Goal: Task Accomplishment & Management: Use online tool/utility

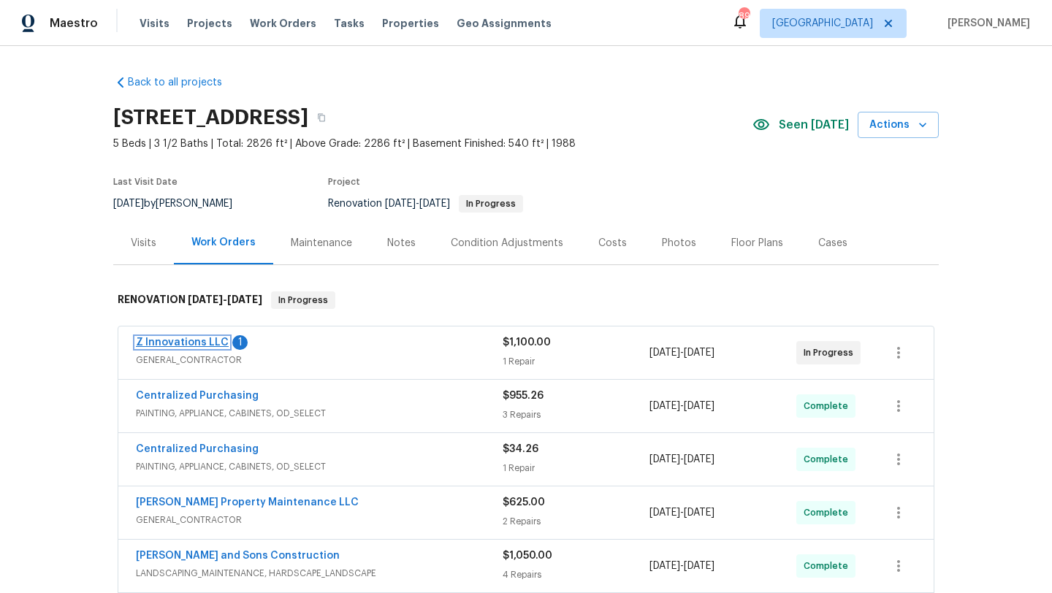
click at [209, 346] on link "Z Innovations LLC" at bounding box center [182, 343] width 93 height 10
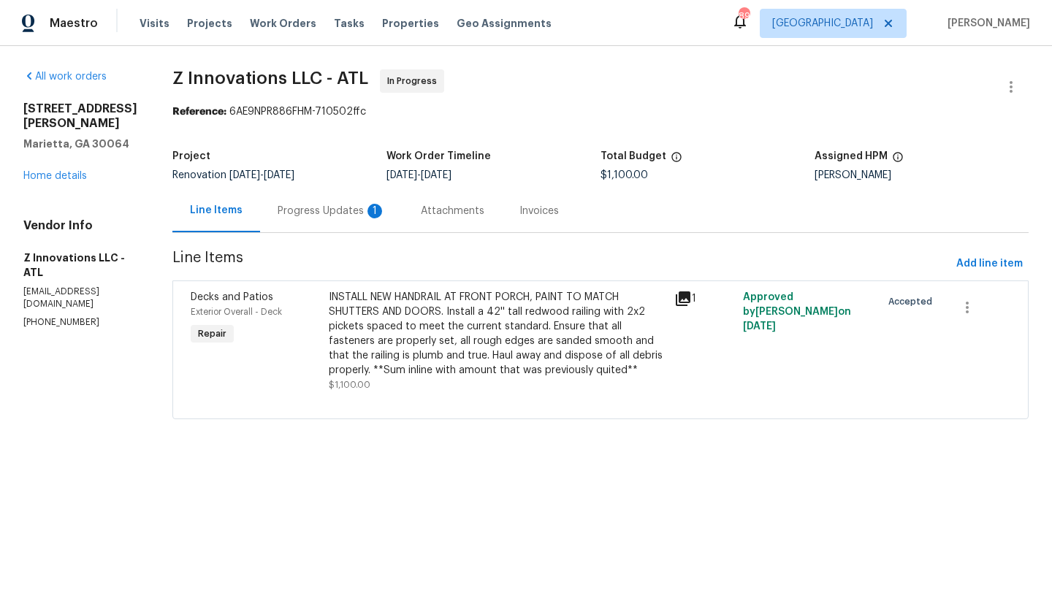
click at [356, 217] on div "Progress Updates 1" at bounding box center [332, 211] width 108 height 15
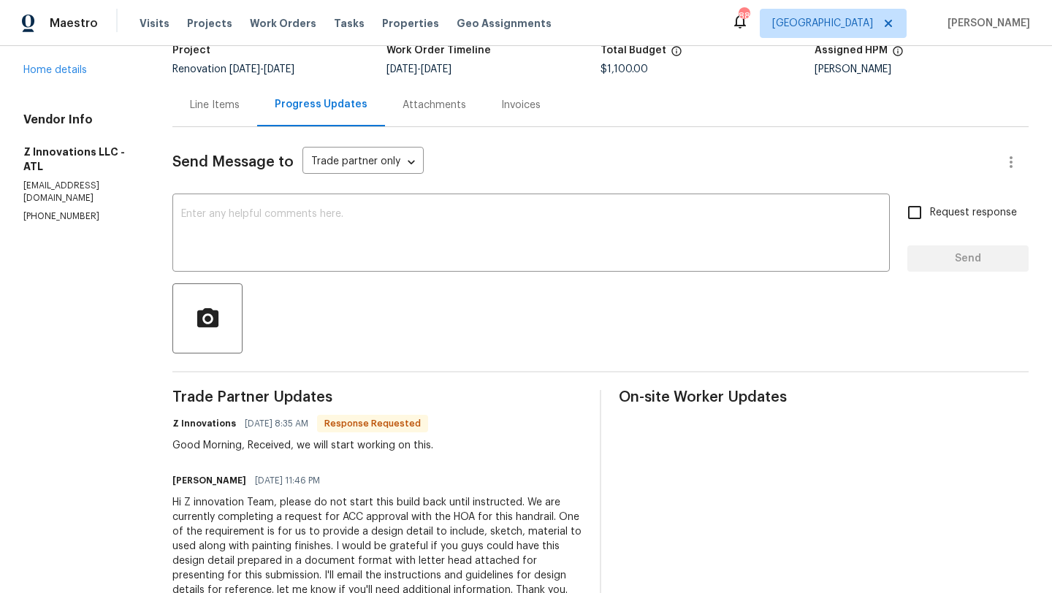
scroll to position [108, 0]
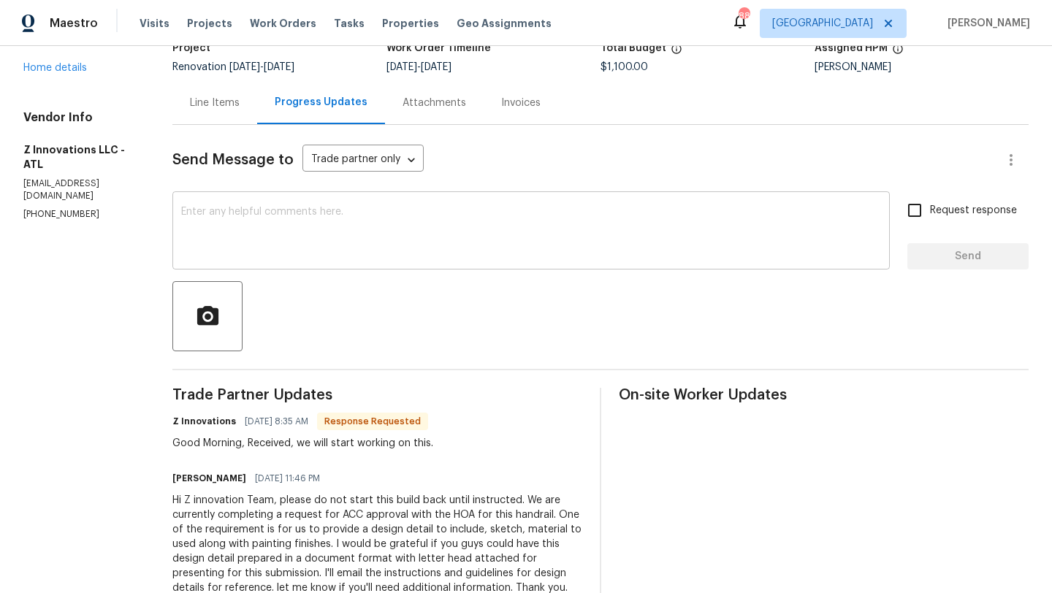
click at [425, 261] on div "x ​" at bounding box center [531, 232] width 718 height 75
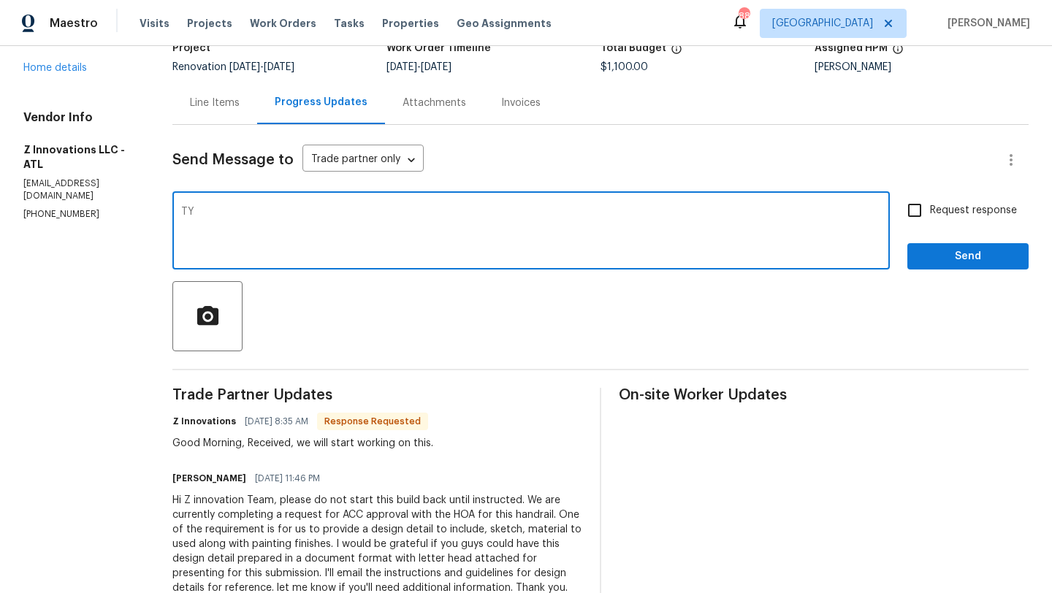
type textarea "TY"
click at [908, 205] on input "Request response" at bounding box center [915, 210] width 31 height 31
checkbox input "true"
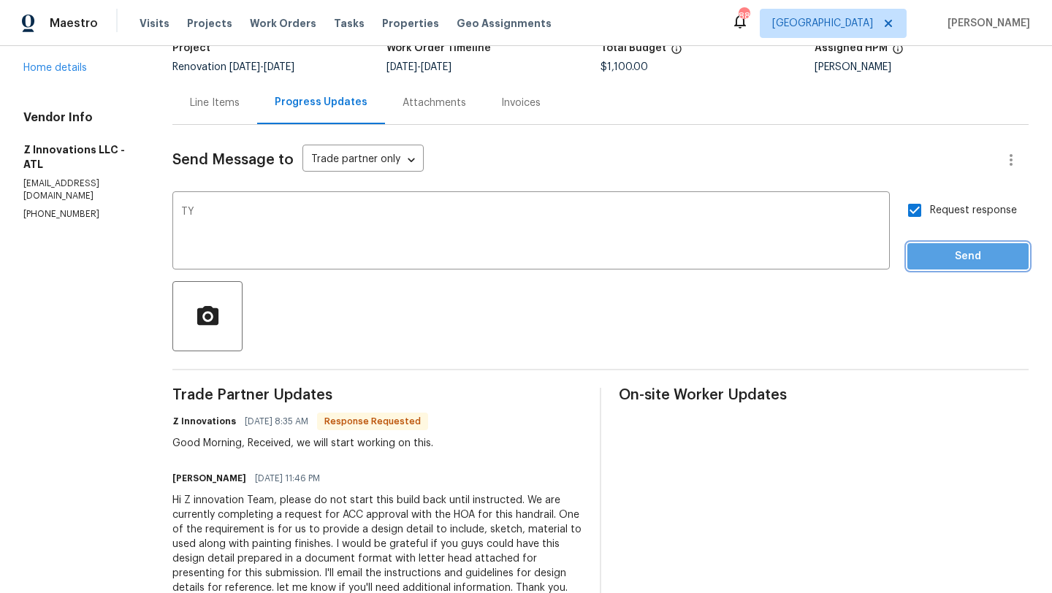
click at [950, 257] on span "Send" at bounding box center [968, 257] width 98 height 18
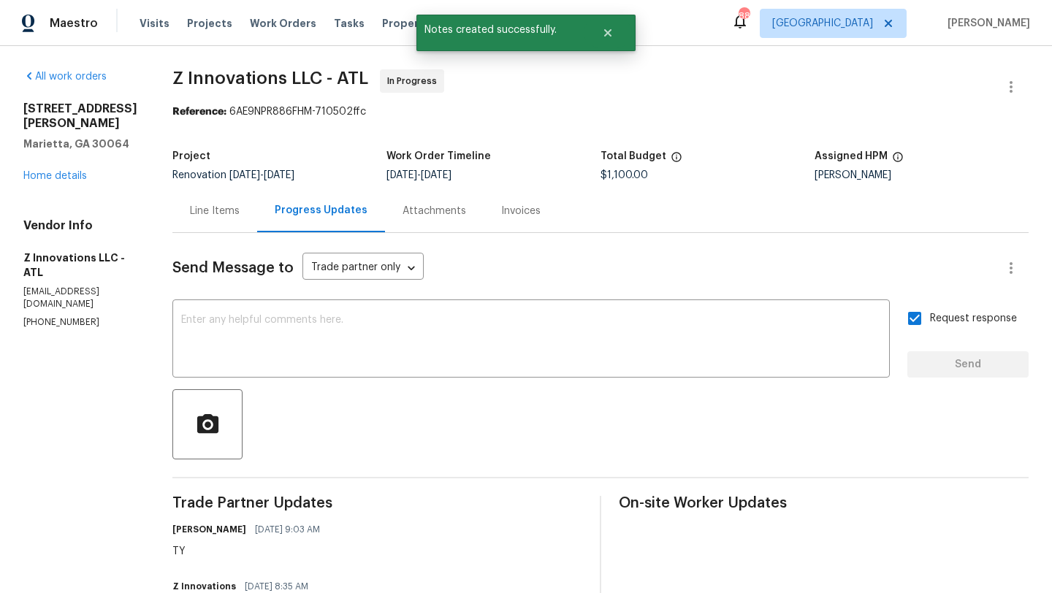
click at [77, 183] on div "All work orders 3526 W Hampton Dr NW Marietta, GA 30064 Home details Vendor Inf…" at bounding box center [80, 198] width 114 height 259
click at [77, 174] on link "Home details" at bounding box center [55, 176] width 64 height 10
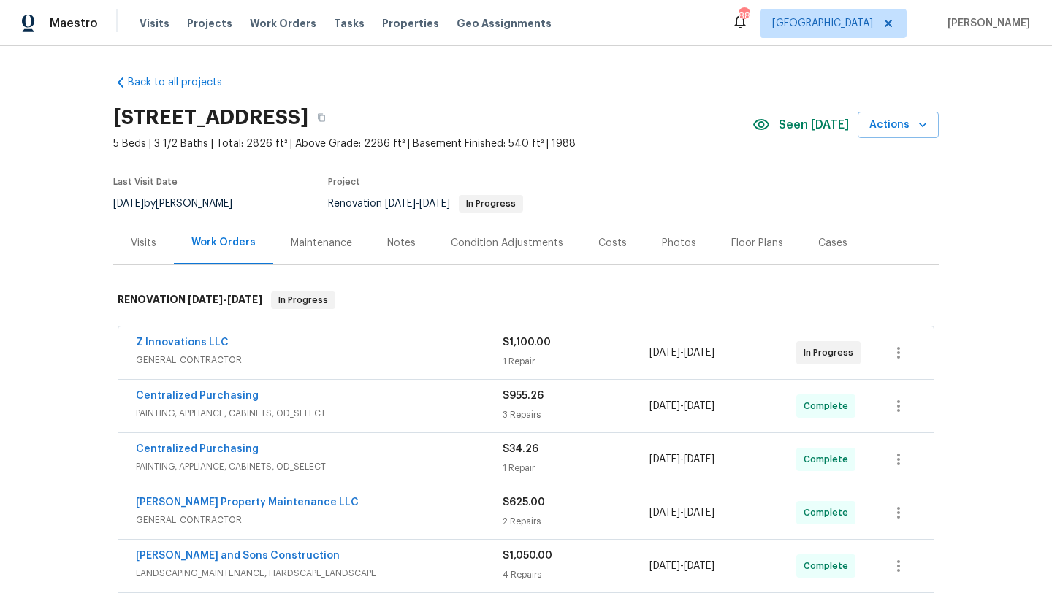
click at [150, 239] on div "Visits" at bounding box center [144, 243] width 26 height 15
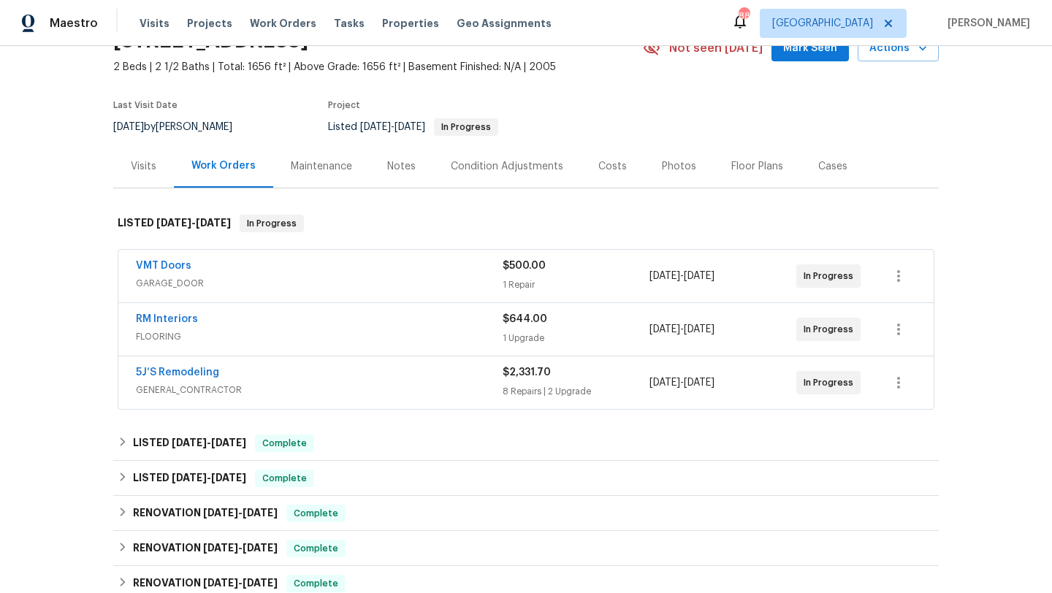
scroll to position [81, 0]
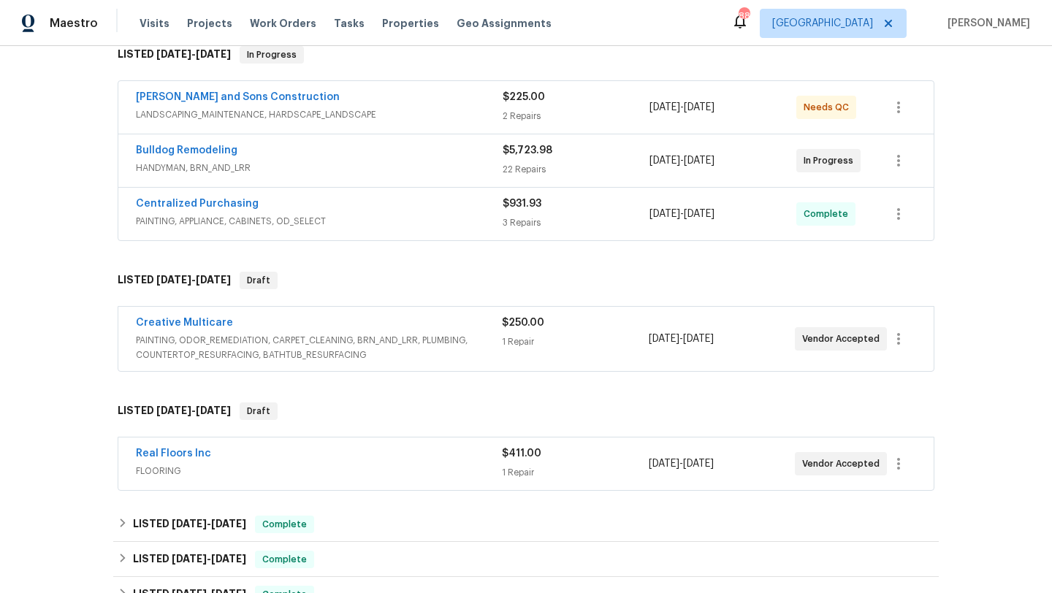
scroll to position [246, 0]
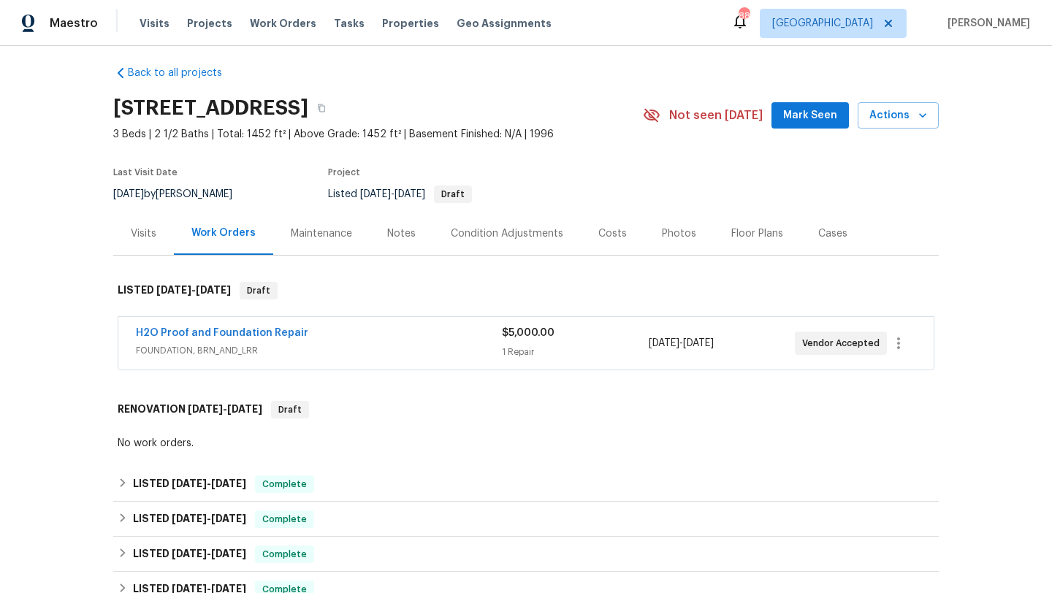
scroll to position [4, 0]
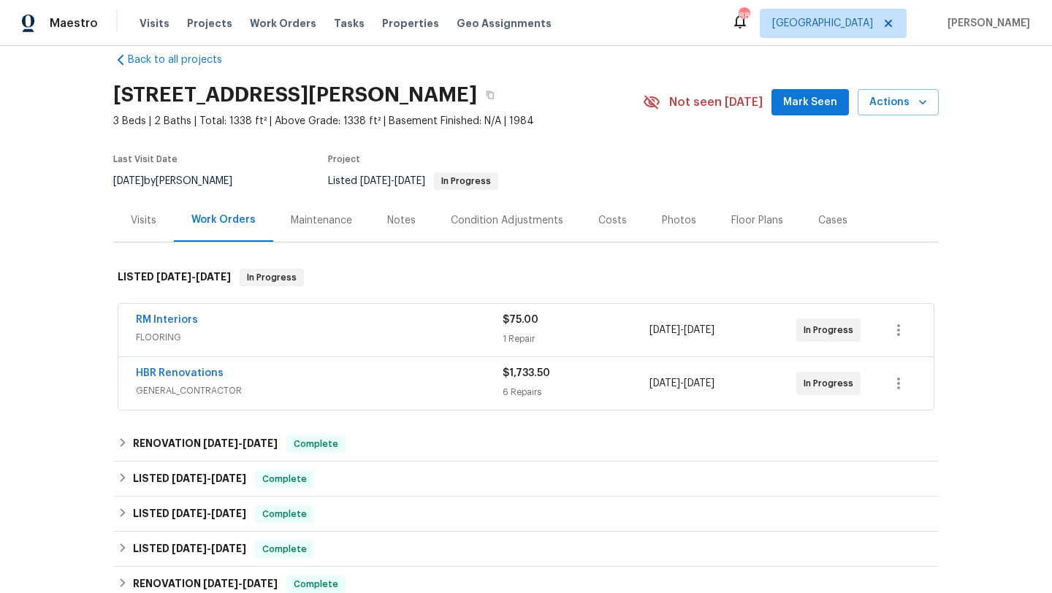
scroll to position [24, 0]
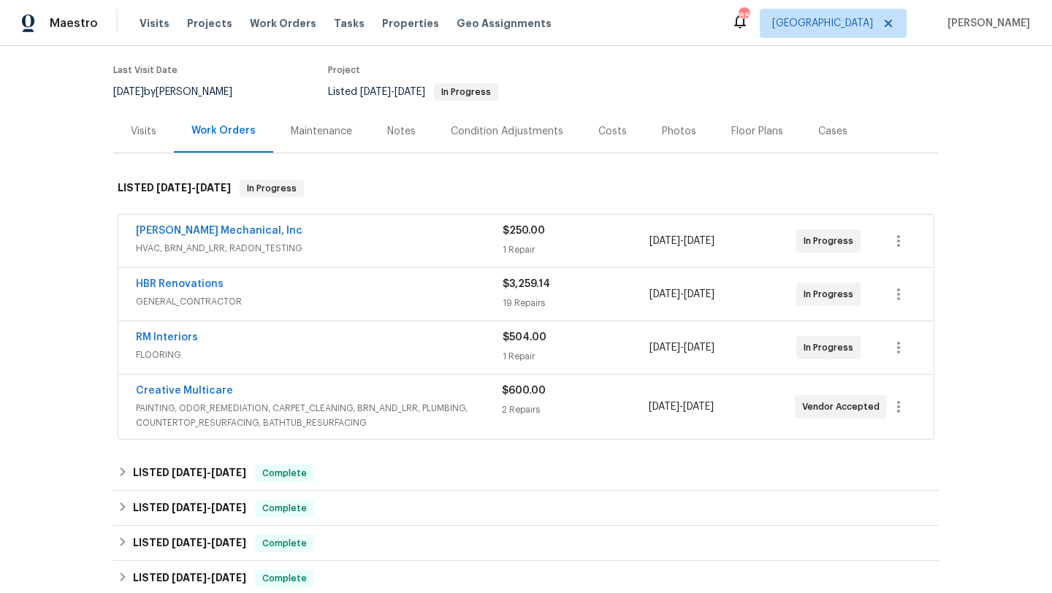
scroll to position [114, 0]
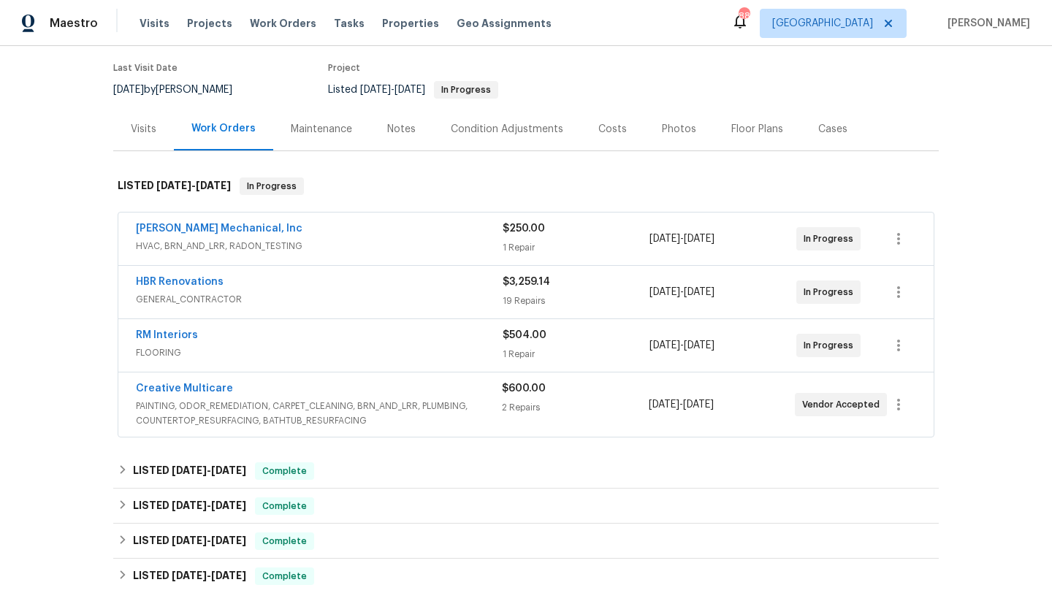
click at [148, 137] on div "Visits" at bounding box center [144, 129] width 26 height 15
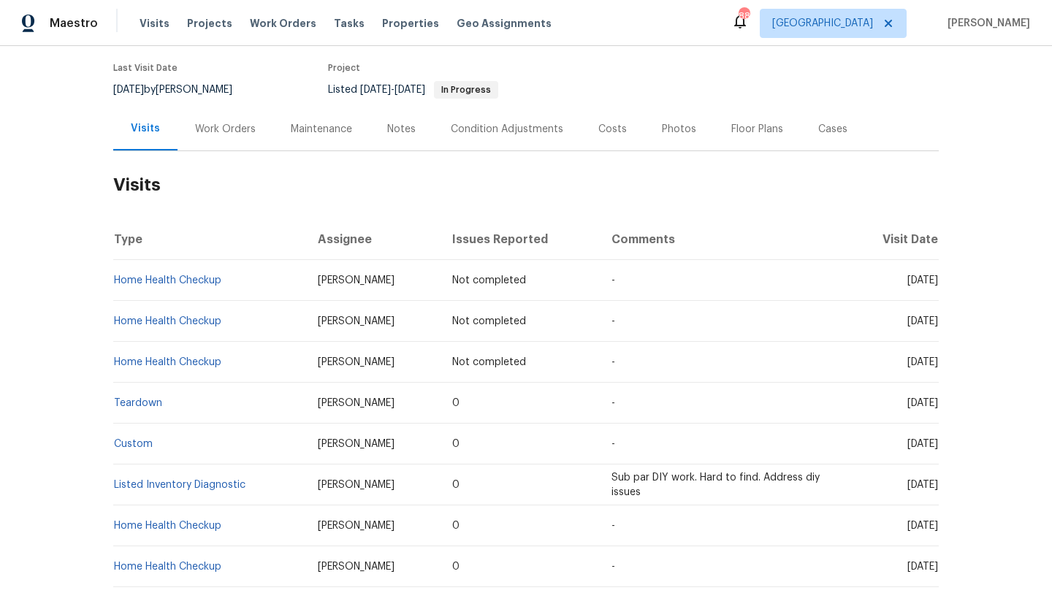
click at [409, 137] on div "Notes" at bounding box center [401, 129] width 29 height 15
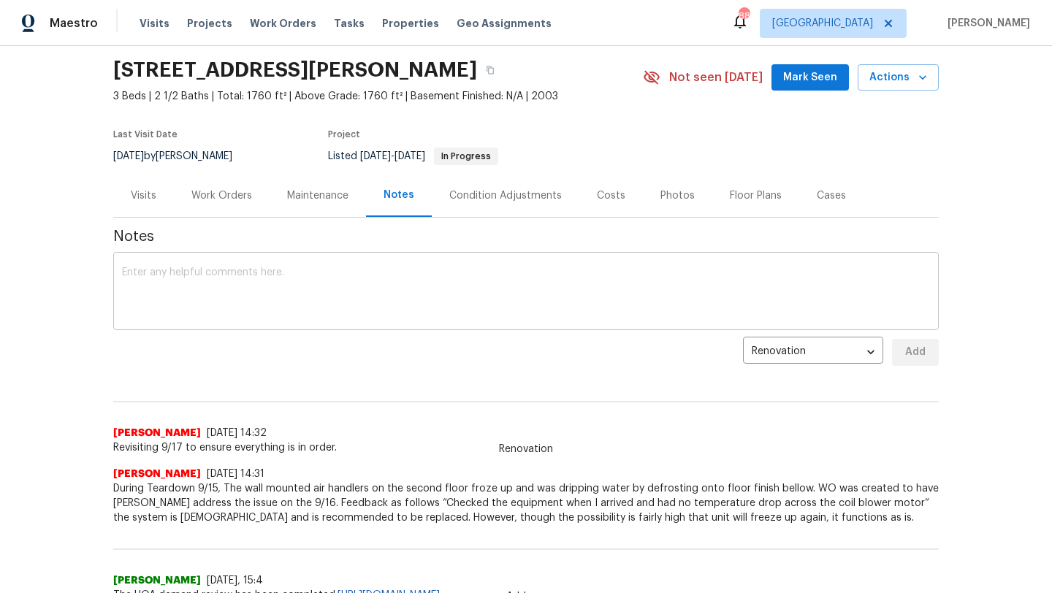
scroll to position [49, 0]
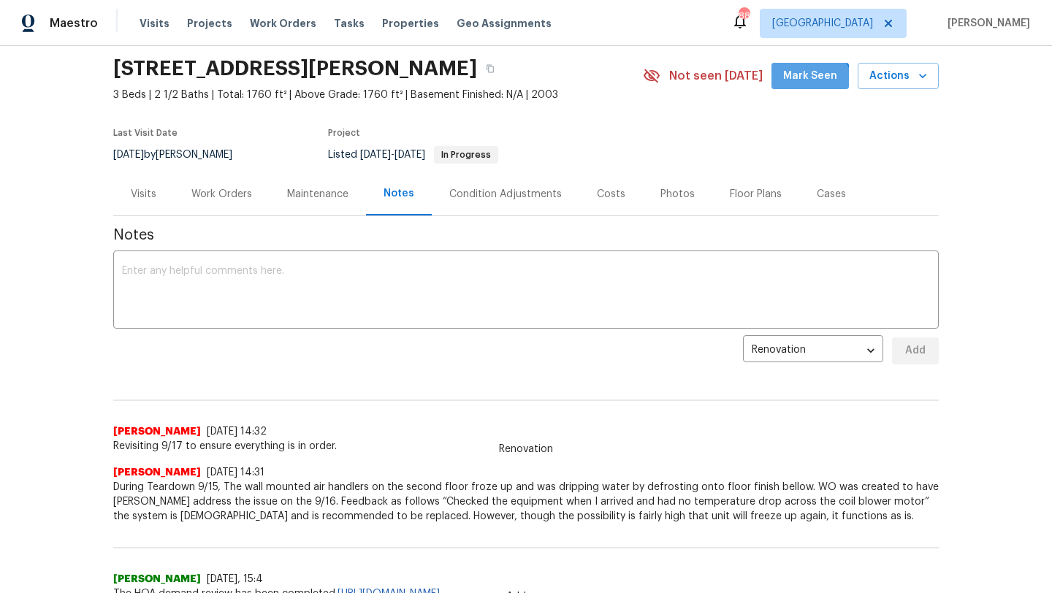
click at [808, 86] on span "Mark Seen" at bounding box center [810, 76] width 54 height 18
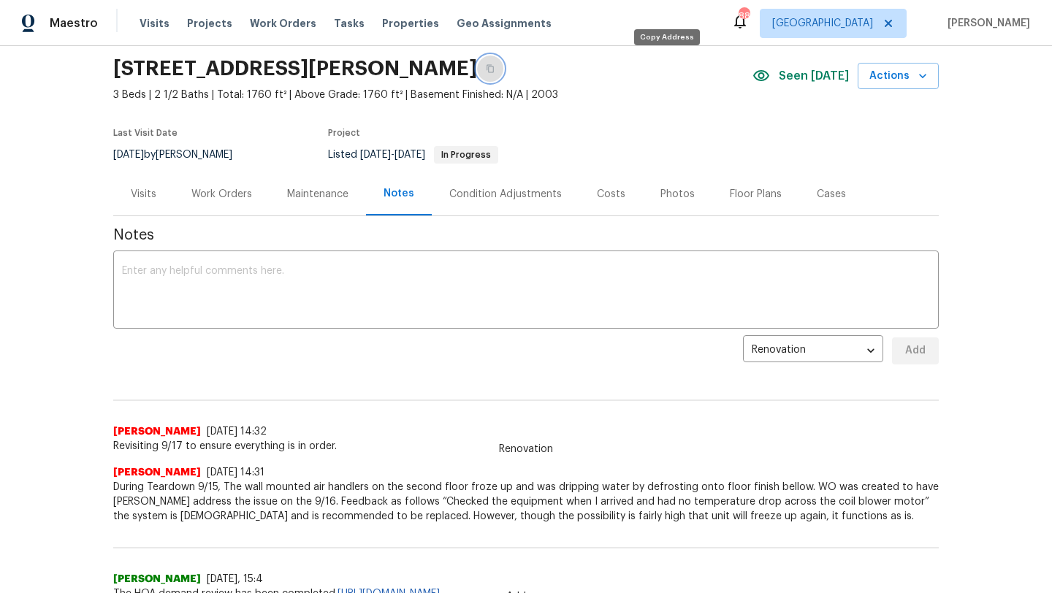
click at [495, 72] on icon "button" at bounding box center [490, 68] width 9 height 9
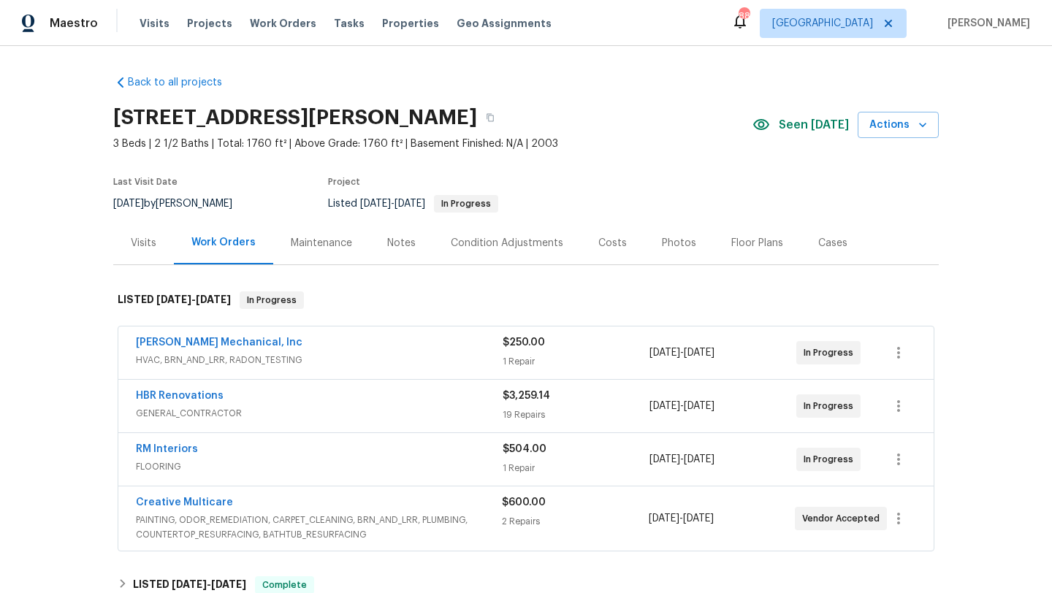
click at [259, 398] on div "HBR Renovations" at bounding box center [319, 398] width 367 height 18
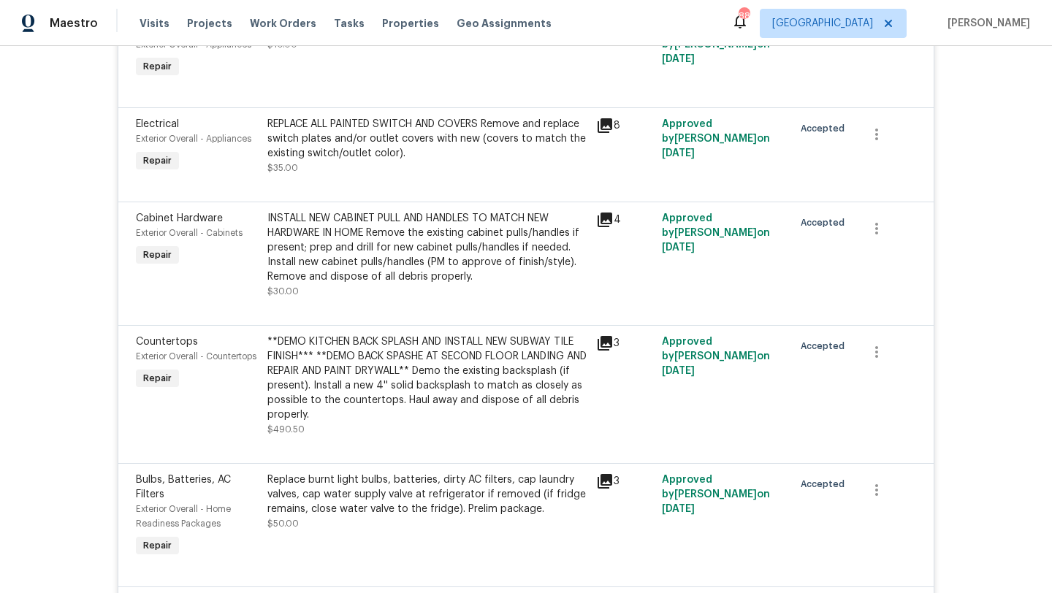
scroll to position [552, 0]
